Goal: Information Seeking & Learning: Learn about a topic

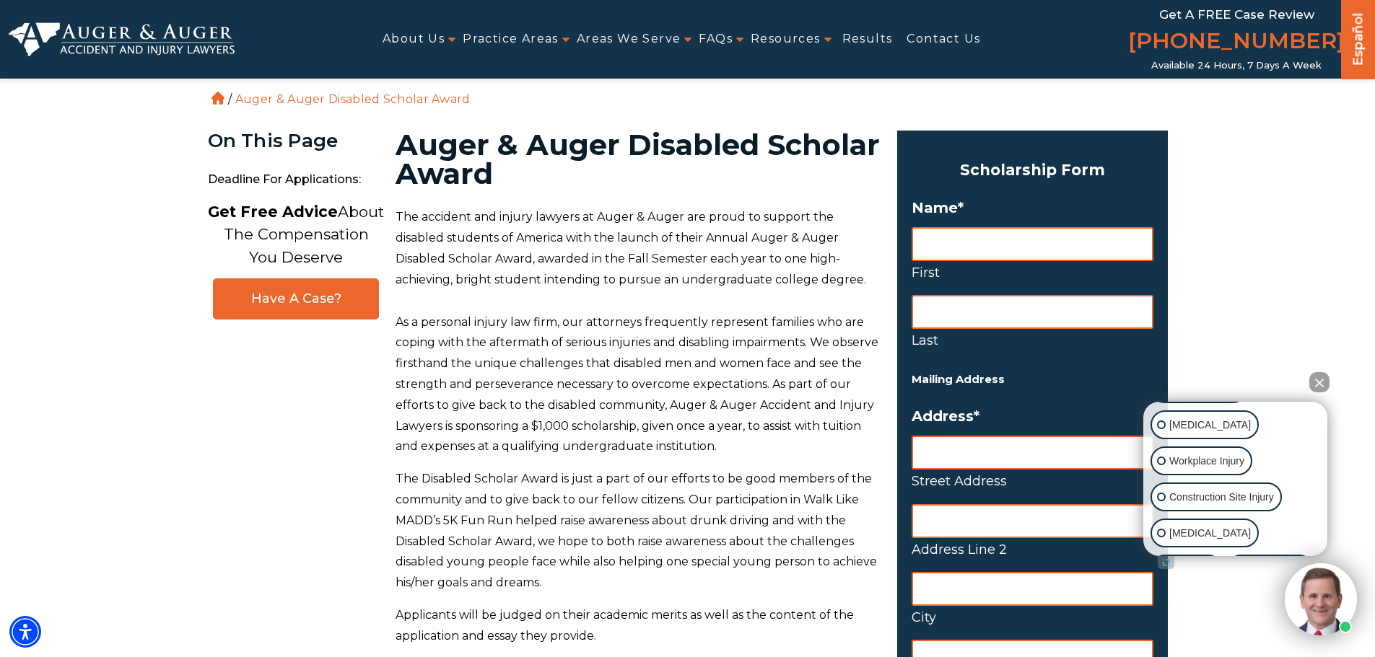
scroll to position [240, 0]
click at [1245, 538] on p "Other Injuries" at bounding box center [1275, 535] width 61 height 18
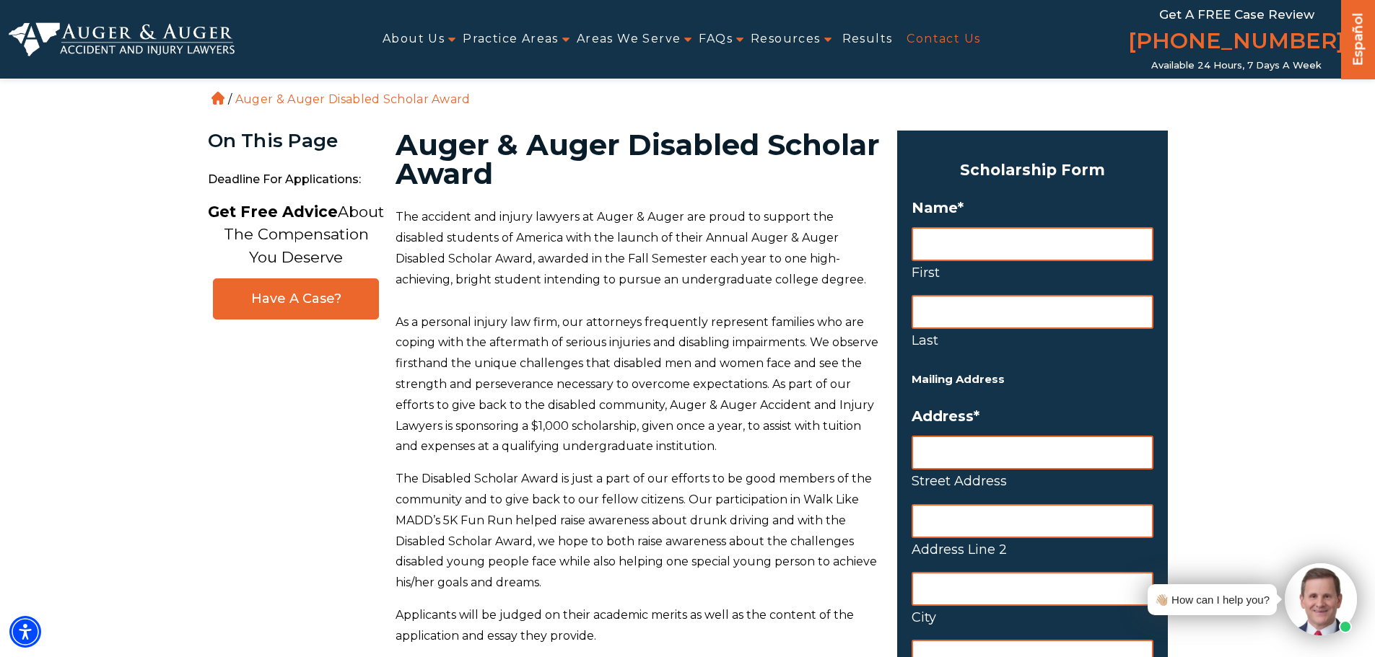
click at [924, 35] on link "Contact Us" at bounding box center [943, 39] width 74 height 32
